Goal: Contribute content: Add original content to the website for others to see

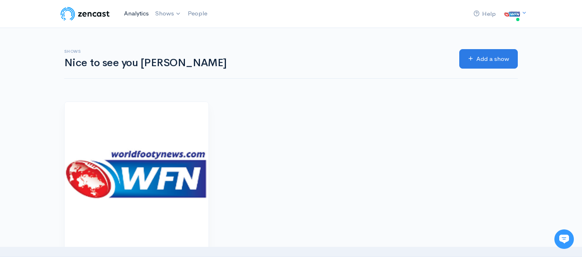
click at [134, 12] on link "Analytics" at bounding box center [136, 13] width 31 height 17
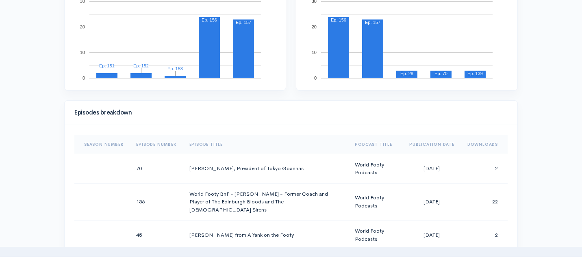
click at [493, 146] on th "Downloads" at bounding box center [484, 145] width 47 height 20
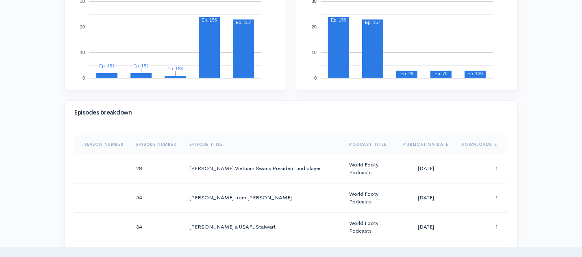
click at [493, 146] on span "Sort column" at bounding box center [495, 144] width 6 height 5
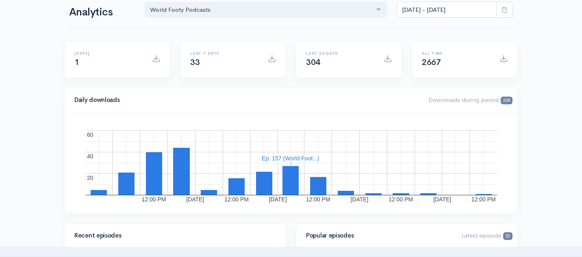
scroll to position [51, 0]
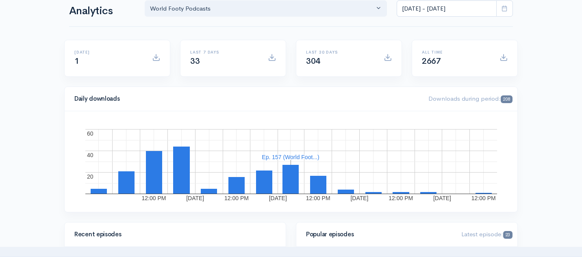
click at [99, 8] on h1 "Analytics" at bounding box center [102, 11] width 66 height 12
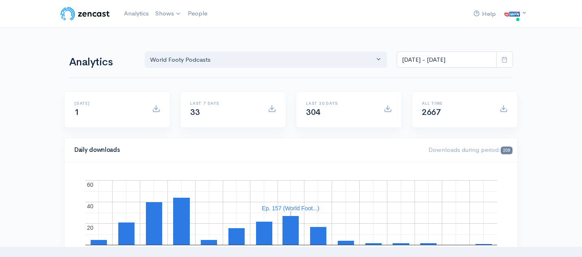
click at [93, 16] on img at bounding box center [85, 14] width 52 height 16
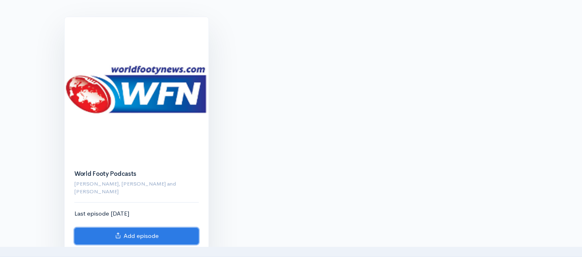
click at [136, 229] on link "Add episode" at bounding box center [136, 236] width 124 height 17
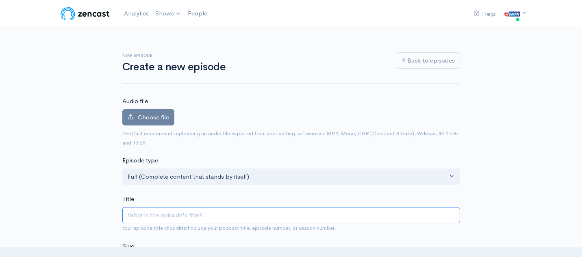
paste input "World Footy BnF - [PERSON_NAME] - Former Coach and Player of The Edinburgh Bloo…"
type input "World Footy BnF - [PERSON_NAME] - Former Coach and Player of The Edinburgh Bloo…"
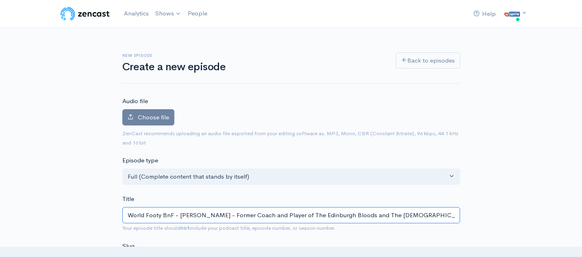
type input "world-footy-bnf-[PERSON_NAME]-former-coach-and-player-of-the-edinburgh-bloods-a…"
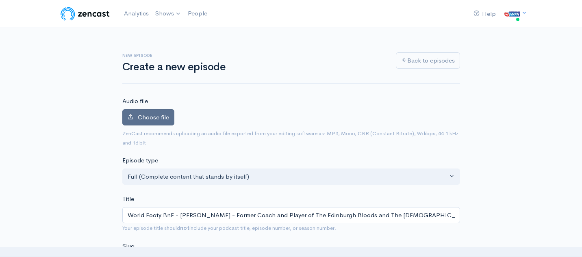
click at [143, 117] on span "Choose file" at bounding box center [153, 117] width 31 height 8
click at [0, 0] on input "Choose file" at bounding box center [0, 0] width 0 height 0
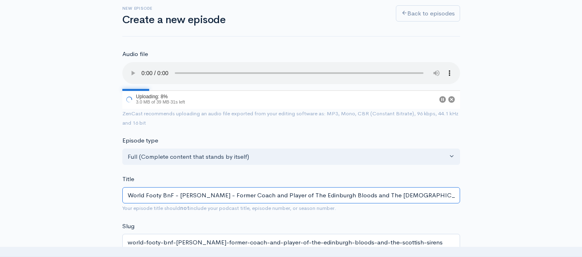
drag, startPoint x: 179, startPoint y: 194, endPoint x: 412, endPoint y: 211, distance: 233.2
click at [412, 211] on div "Title World Footy BnF - [PERSON_NAME] - Former Coach and Player of The Edinburg…" at bounding box center [291, 194] width 338 height 38
type input "World Footy BnF - M"
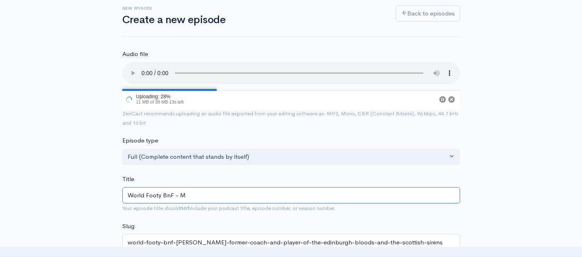
type input "world-footy-bnf-m"
type input "World Footy BnF - Ma"
type input "world-footy-bnf-ma"
type input "World Footy BnF - Mat"
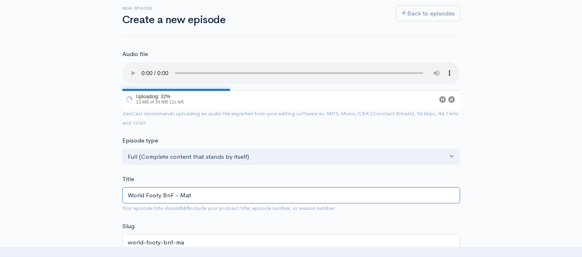
type input "world-footy-bnf-mat"
type input "World Footy BnF - [PERSON_NAME]"
type input "world-footy-bnf-[PERSON_NAME]"
type input "World Footy BnF - [PERSON_NAME]"
type input "world-footy-bnf-[PERSON_NAME]"
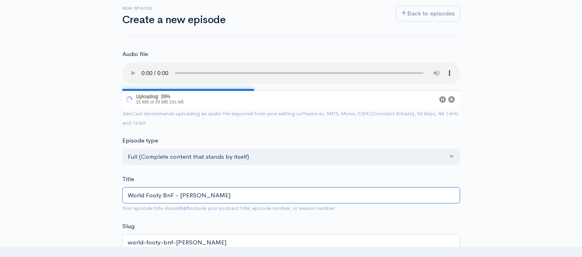
type input "World Footy BnF - [PERSON_NAME]"
type input "world-footy-bnf-[PERSON_NAME]"
type input "World Footy BnF - [PERSON_NAME]"
type input "world-footy-bnf-[PERSON_NAME]"
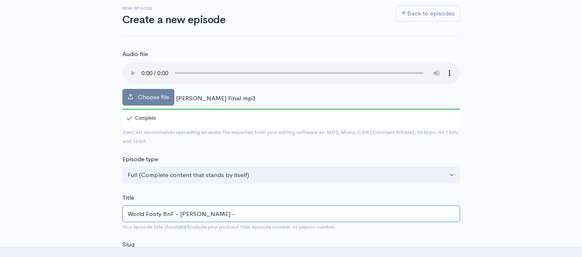
type input "World Footy BnF - [PERSON_NAME] - G"
type input "world-footy-bnf-matt-burn-g"
type input "World Footy BnF - [PERSON_NAME] - GM"
type input "world-footy-bnf-matt-burn-gm"
type input "World Footy BnF - [PERSON_NAME] - GM o"
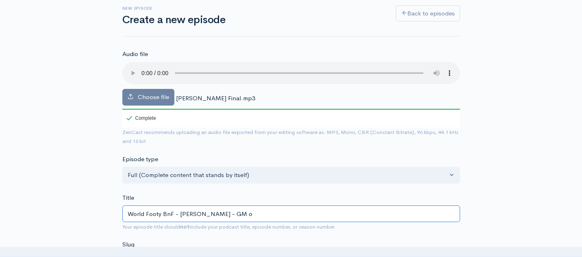
type input "world-footy-bnf-matt-burn-gm-o"
type input "World Footy BnF - [PERSON_NAME] - GM of"
type input "world-footy-bnf-matt-burn-gm-of"
type input "World Footy BnF - [PERSON_NAME] - GM of A"
type input "world-footy-bnf-matt-burn-gm-of-a"
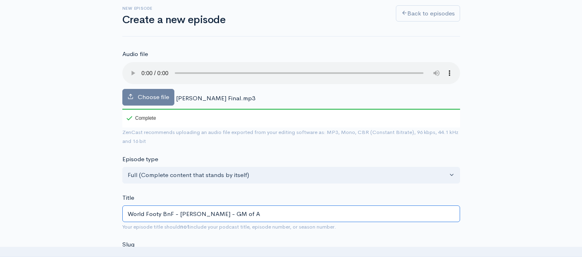
type input "World Footy BnF - [PERSON_NAME] - GM of AF"
type input "world-footy-bnf-matt-burn-gm-of-af"
type input "World Footy BnF - [PERSON_NAME] - GM of AFL"
type input "world-footy-bnf-matt-burn-gm-of-afl"
type input "World Footy BnF - [PERSON_NAME] - GM of AFL M"
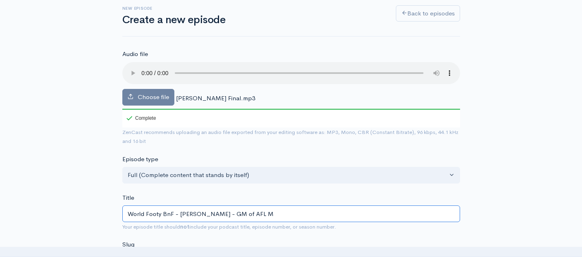
type input "world-footy-bnf-matt-burn-gm-of-afl-m"
type input "World Footy BnF - [PERSON_NAME] - GM of AFL Mi"
type input "world-footy-bnf-matt-burn-gm-of-afl-mi"
type input "World Footy BnF - [PERSON_NAME] - GM of AFL Mid"
type input "world-footy-bnf-matt-burn-gm-of-afl-mid"
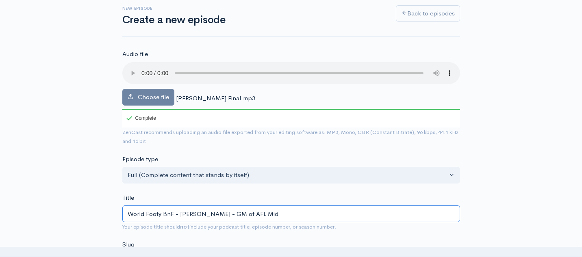
type input "World Footy BnF - [PERSON_NAME] - GM of AFL Midd"
type input "world-footy-bnf-matt-burn-gm-of-afl-midd"
type input "World Footy BnF - [PERSON_NAME] - GM of AFL Middl"
type input "world-footy-bnf-matt-burn-gm-of-afl-middl"
type input "World Footy BnF - [PERSON_NAME] - GM of AFL Middle"
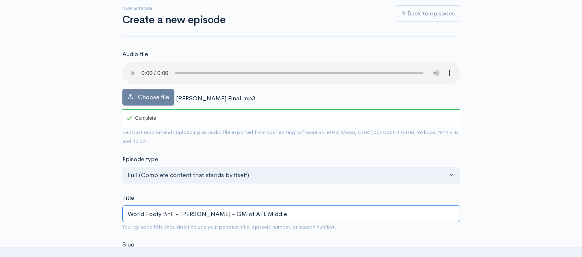
type input "world-footy-bnf-matt-burn-gm-of-afl-middle"
type input "World Footy BnF - [PERSON_NAME] - GM of AFL Middle E"
type input "world-footy-bnf-matt-burn-gm-of-afl-middle-e"
type input "World Footy BnF - [PERSON_NAME] - GM of AFL Middle Ea"
type input "world-footy-bnf-matt-burn-gm-of-afl-middle-ea"
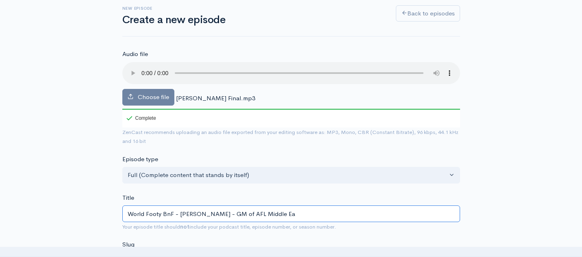
type input "World Footy BnF - [PERSON_NAME] - GM of AFL Middle Eas"
type input "world-footy-bnf-matt-burn-gm-of-afl-middle-eas"
type input "World Footy BnF - [PERSON_NAME] - GM of AFL [GEOGRAPHIC_DATA]"
type input "world-footy-bnf-matt-burn-gm-of-afl-middle-east"
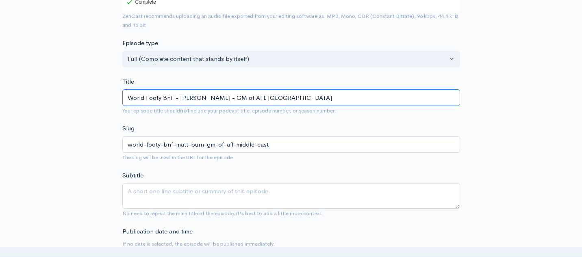
scroll to position [172, 0]
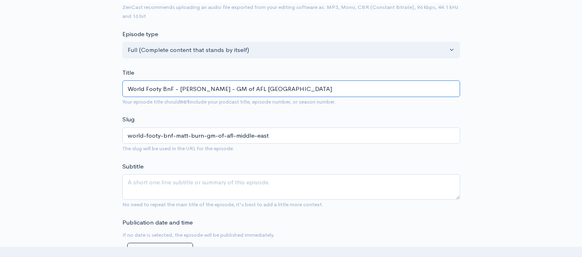
type input "World Footy BnF - [PERSON_NAME] - GM of AFL [GEOGRAPHIC_DATA]"
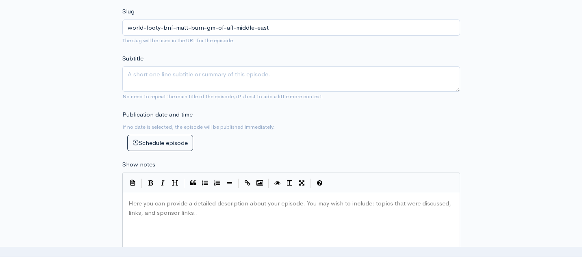
scroll to position [355, 0]
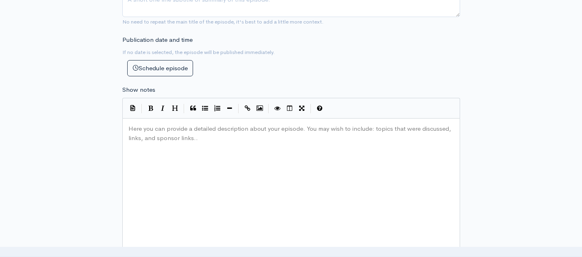
click at [191, 124] on pre "Here you can provide a detailed description about your episode. You may wish to…" at bounding box center [291, 124] width 329 height 0
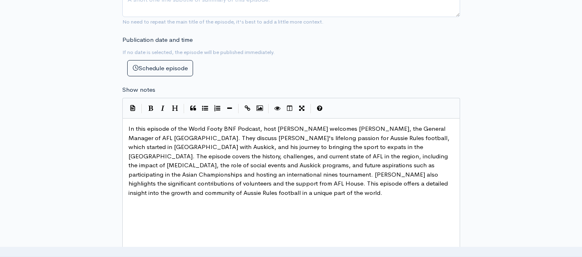
click at [352, 129] on span "In this episode of the World Footy BNF Podcast, host [PERSON_NAME] welcomes [PE…" at bounding box center [289, 161] width 323 height 72
type textarea "urn"
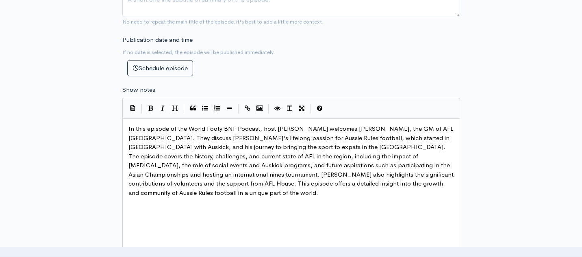
click at [260, 147] on span "In this episode of the World Footy BNF Podcast, host [PERSON_NAME] welcomes [PE…" at bounding box center [291, 161] width 327 height 72
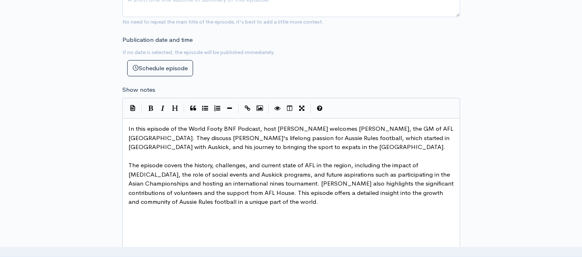
click at [303, 182] on span "The episode covers the history, challenges, and current state of AFL in the reg…" at bounding box center [291, 183] width 327 height 44
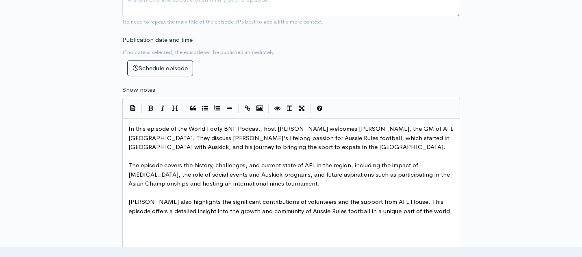
click at [274, 146] on pre "In this episode of the World Footy BNF Podcast, host [PERSON_NAME] welcomes [PE…" at bounding box center [291, 138] width 329 height 28
type textarea "which started in [GEOGRAPHIC_DATA] with Auskick,"
drag, startPoint x: 397, startPoint y: 140, endPoint x: 286, endPoint y: 141, distance: 111.0
click at [170, 146] on pre "In this episode of the World Footy BNF Podcast, host [PERSON_NAME] welcomes [PE…" at bounding box center [291, 138] width 329 height 28
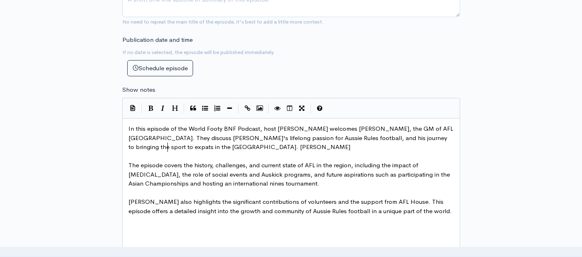
type textarea "Matt High"
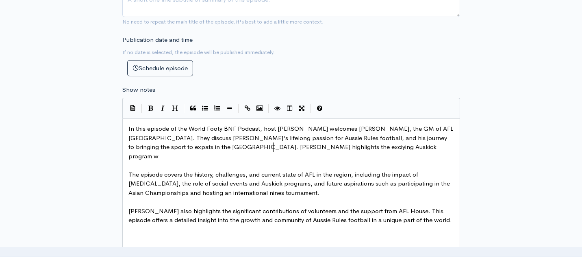
type textarea "highlights the exciying Auskick program wi"
type textarea "with around 30-40 kids in attendamce"
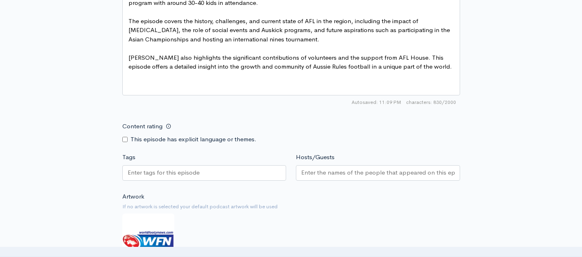
scroll to position [512, 0]
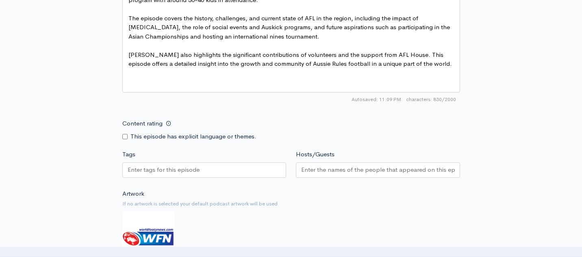
type textarea "nce."
click at [338, 168] on input "Hosts/Guests" at bounding box center [378, 169] width 154 height 9
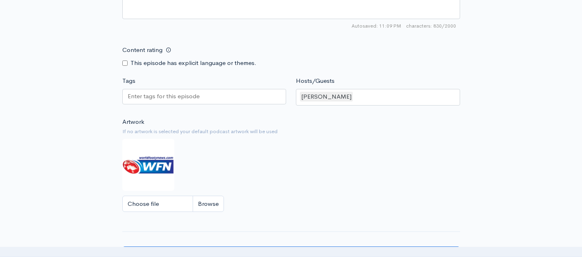
click at [278, 141] on div "Artwork If no artwork is selected your default podcast artwork will be used Cho…" at bounding box center [291, 167] width 338 height 100
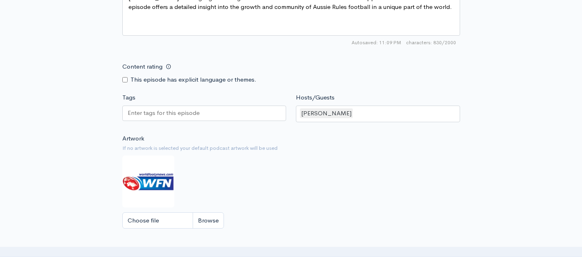
scroll to position [654, 0]
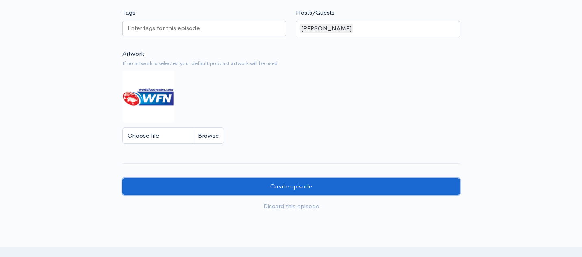
click at [276, 185] on input "Create episode" at bounding box center [291, 186] width 338 height 17
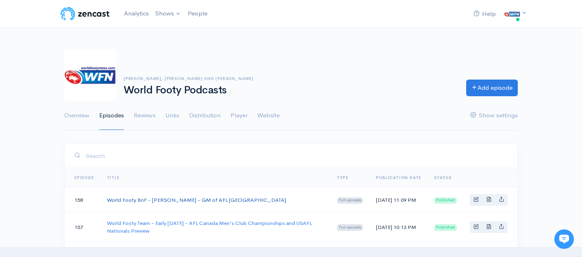
click at [194, 202] on link "World Footy BnF - [PERSON_NAME] - GM of AFL [GEOGRAPHIC_DATA]" at bounding box center [196, 200] width 179 height 7
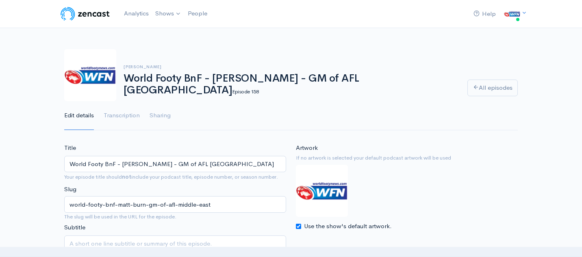
drag, startPoint x: 228, startPoint y: 166, endPoint x: 67, endPoint y: 163, distance: 160.2
click at [67, 163] on input "World Footy BnF - [PERSON_NAME] - GM of AFL [GEOGRAPHIC_DATA]" at bounding box center [175, 164] width 222 height 17
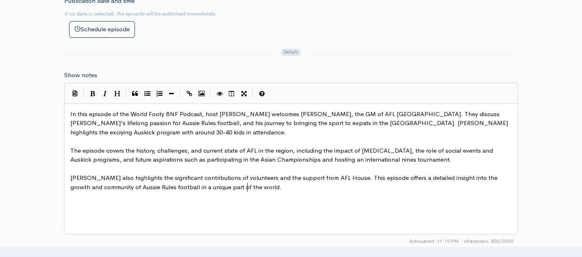
scroll to position [3, 0]
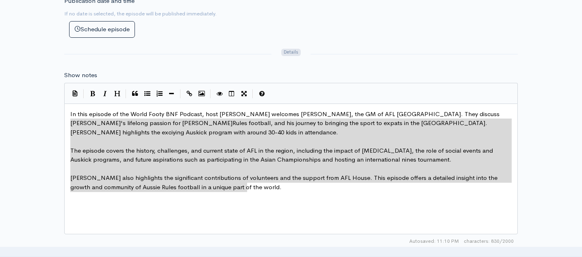
type textarea "In this episode of the World Footy BNF Podcast, host [PERSON_NAME] welcomes [PE…"
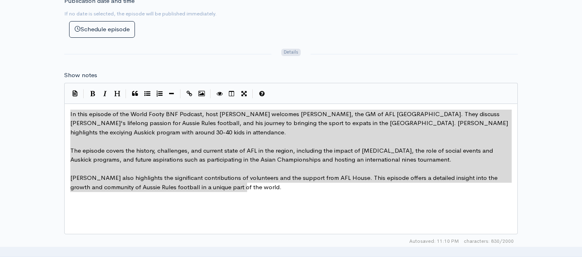
drag, startPoint x: 278, startPoint y: 187, endPoint x: 63, endPoint y: 111, distance: 227.3
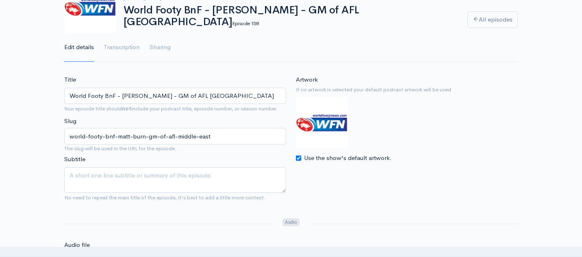
scroll to position [0, 0]
